Goal: Find specific page/section: Find specific page/section

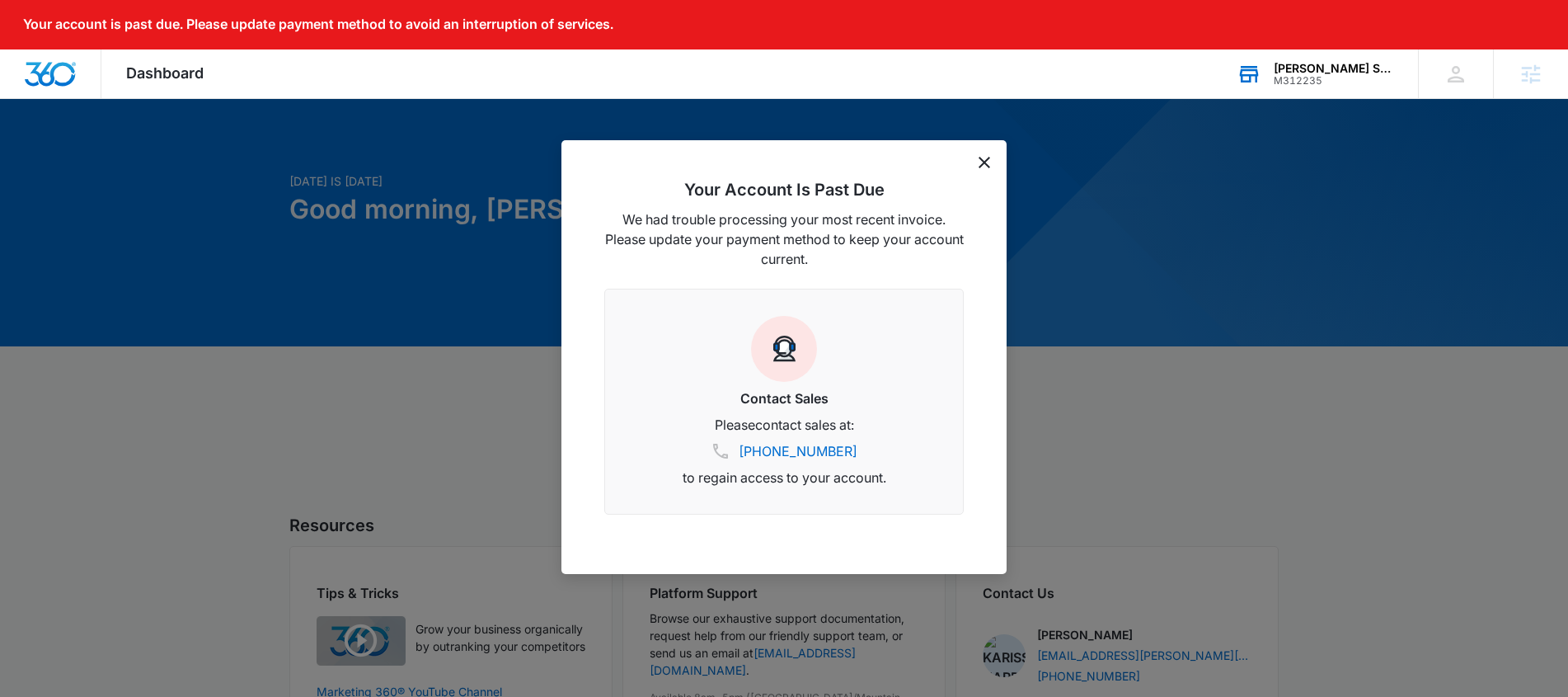
click at [1334, 67] on div "NOLA Station" at bounding box center [1334, 68] width 120 height 13
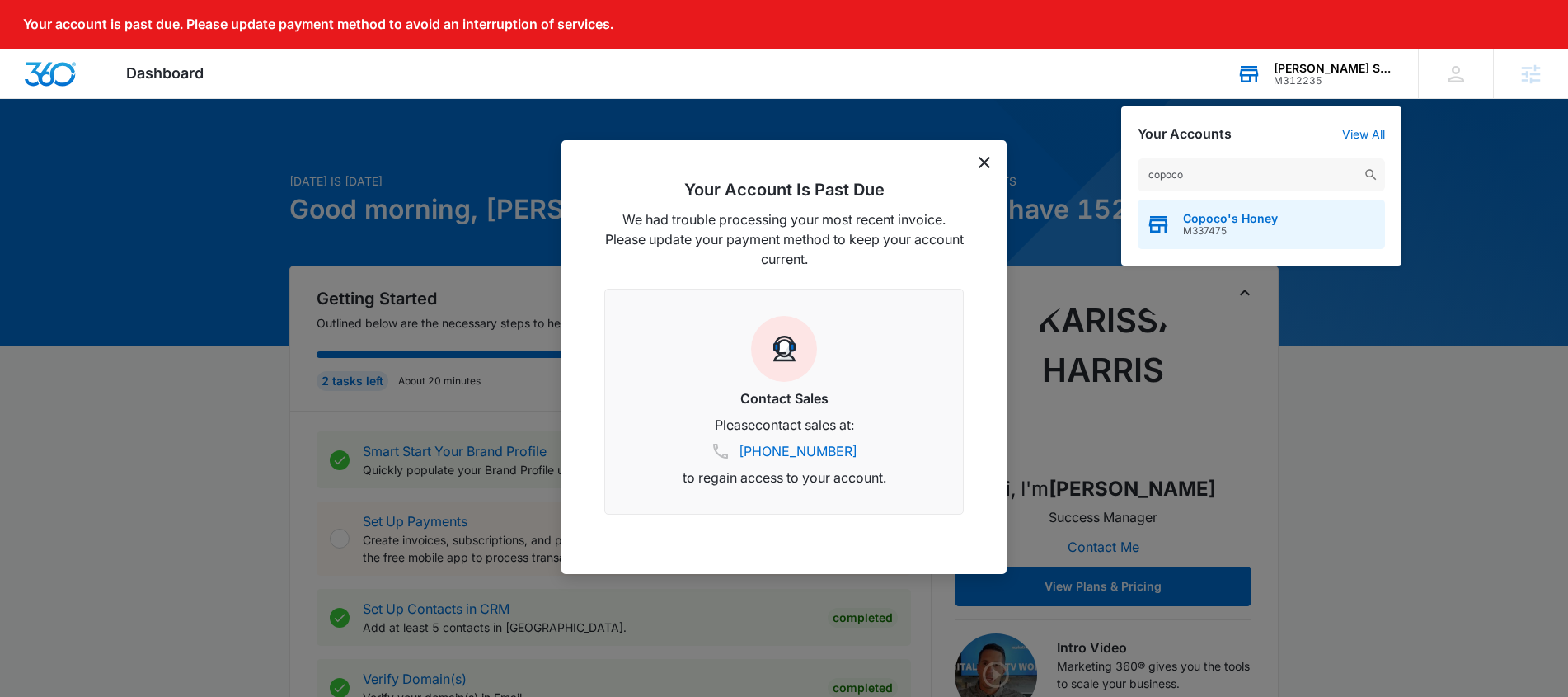
type input "copoco"
click at [1252, 226] on span "M337475" at bounding box center [1230, 231] width 94 height 12
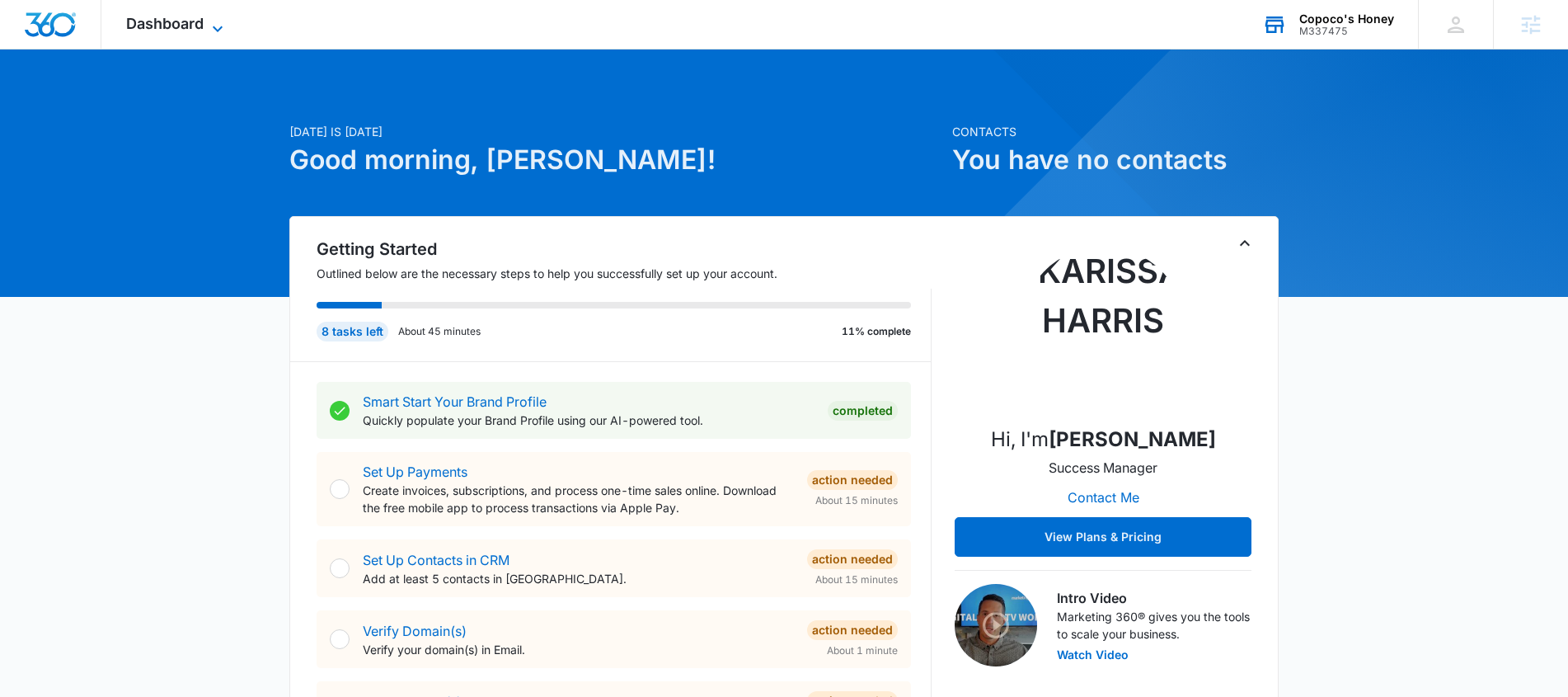
click at [216, 24] on icon at bounding box center [217, 29] width 20 height 20
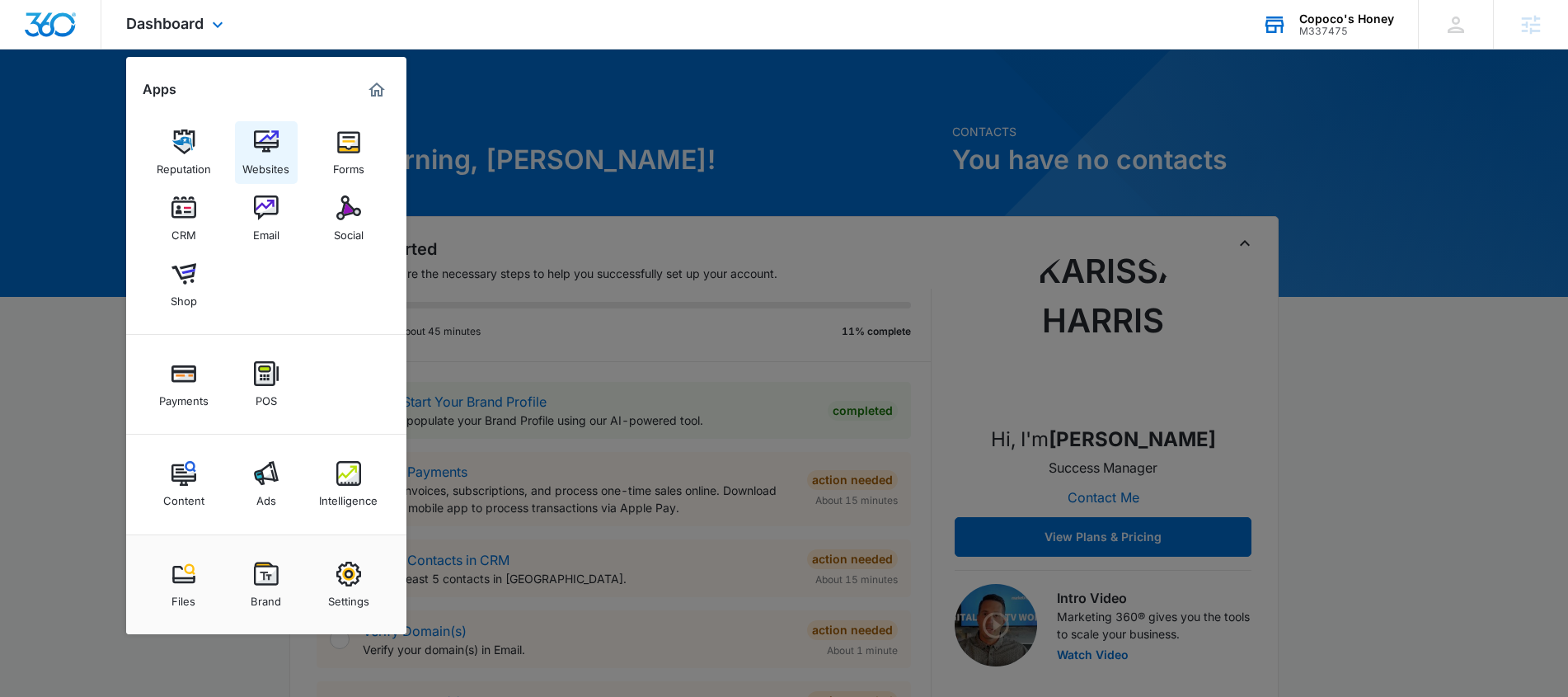
click at [262, 145] on img at bounding box center [266, 142] width 25 height 25
